Goal: Information Seeking & Learning: Learn about a topic

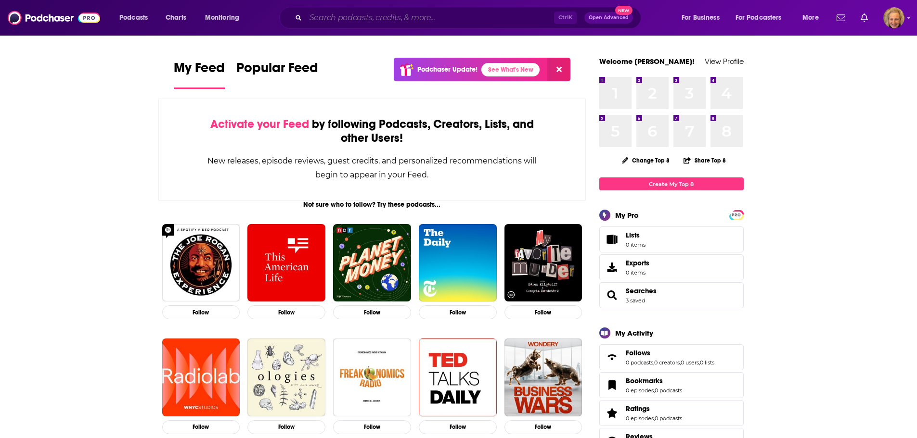
click at [450, 19] on input "Search podcasts, credits, & more..." at bounding box center [430, 17] width 248 height 15
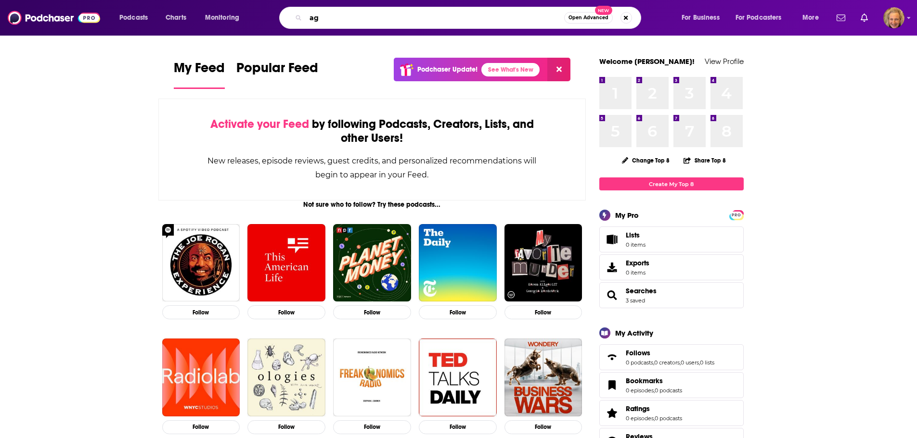
type input "a"
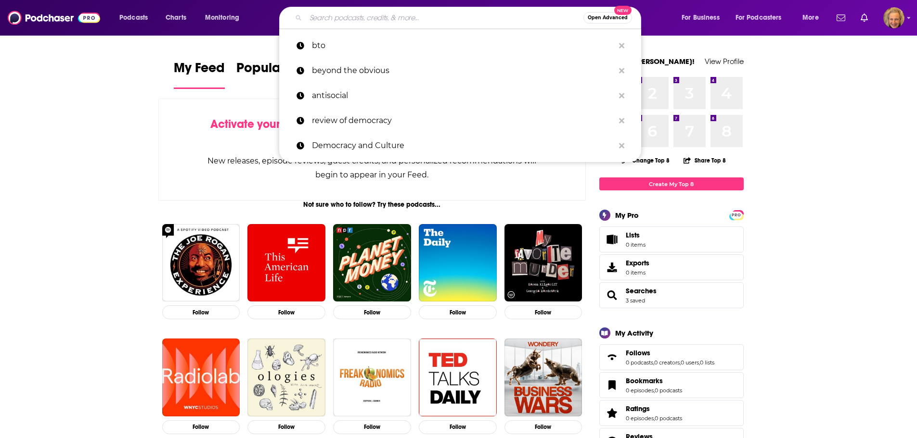
paste input "Agents of Tech"
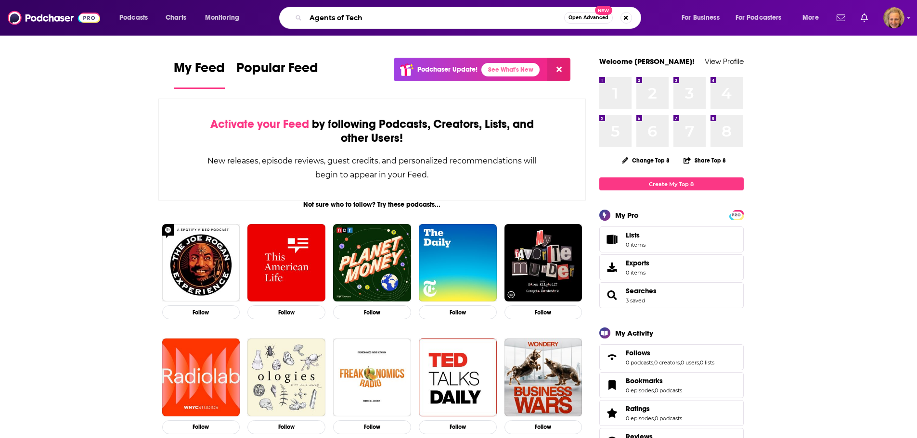
type input "Agents of Tech"
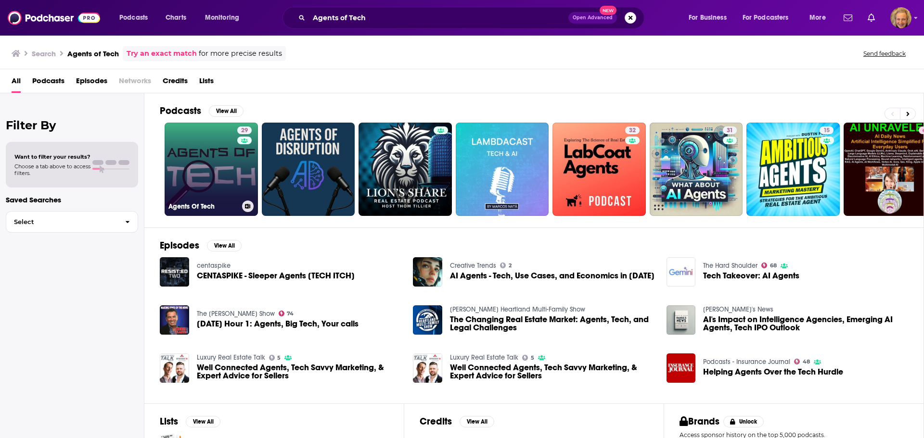
click at [224, 171] on link "29 Agents Of Tech" at bounding box center [211, 169] width 93 height 93
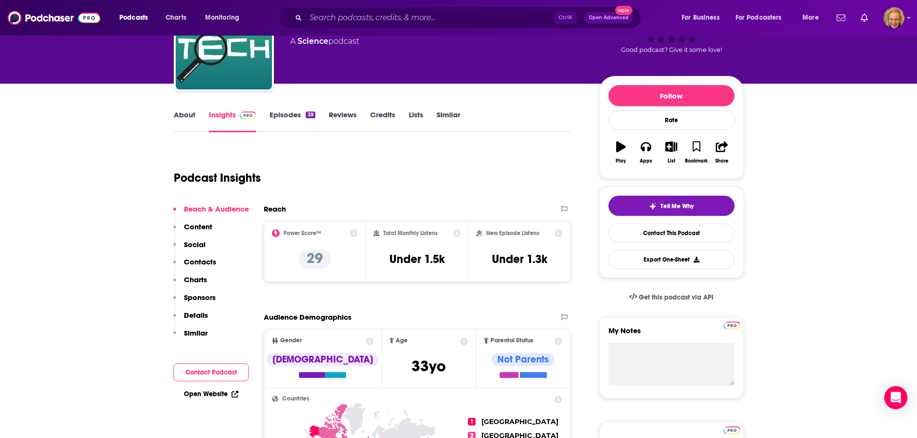
scroll to position [96, 0]
